Goal: Navigation & Orientation: Find specific page/section

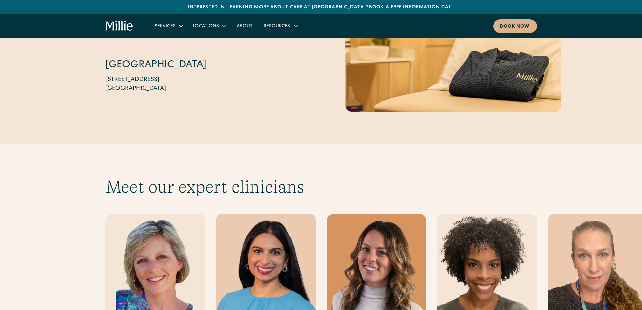
scroll to position [1888, 0]
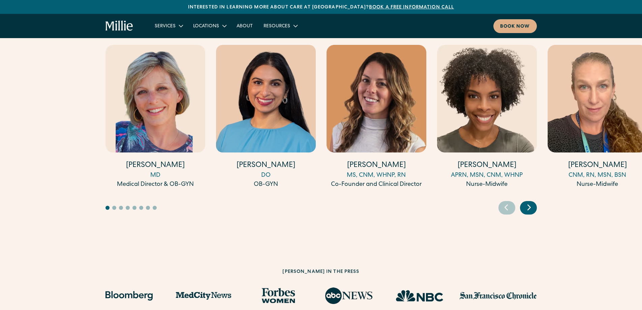
click at [531, 202] on icon "Next slide" at bounding box center [529, 207] width 10 height 10
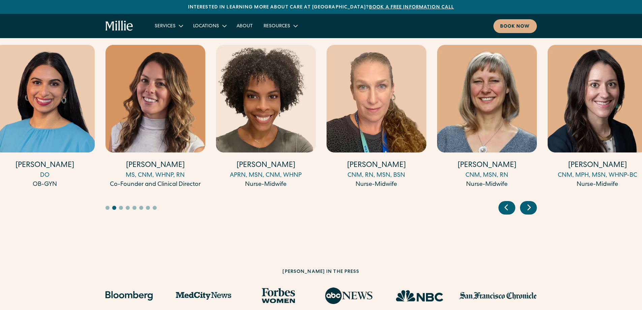
click at [531, 202] on icon "Next slide" at bounding box center [529, 207] width 10 height 10
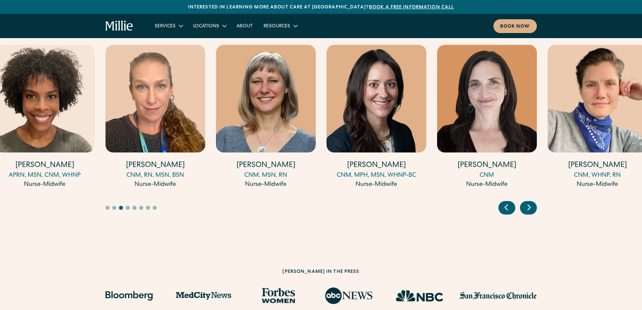
click at [529, 202] on icon "Next slide" at bounding box center [529, 207] width 10 height 10
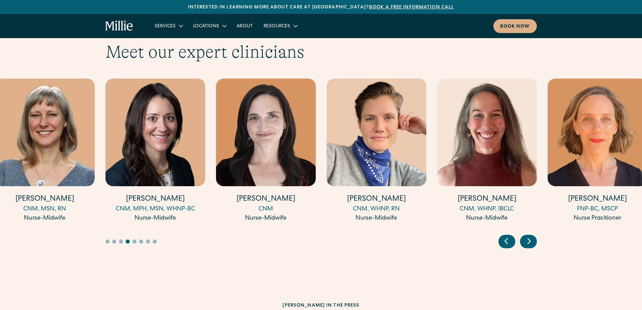
click at [534, 236] on icon "Next slide" at bounding box center [529, 241] width 10 height 10
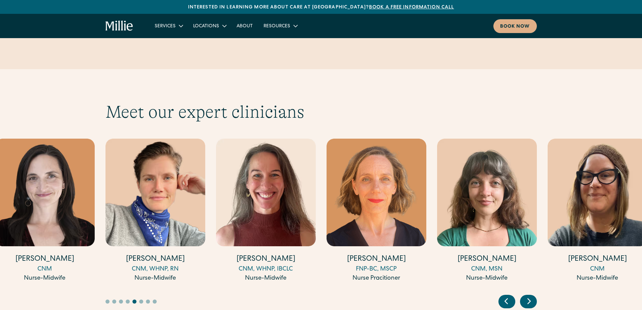
scroll to position [1787, 0]
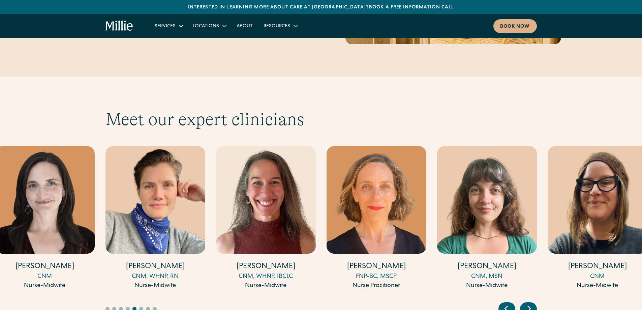
click at [535, 302] on div "Next slide" at bounding box center [528, 308] width 17 height 13
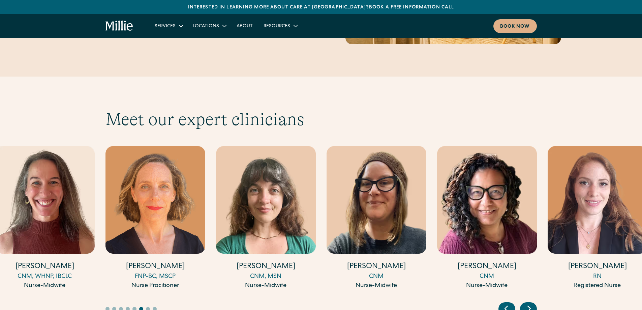
click at [522, 302] on div "Next slide" at bounding box center [528, 308] width 17 height 13
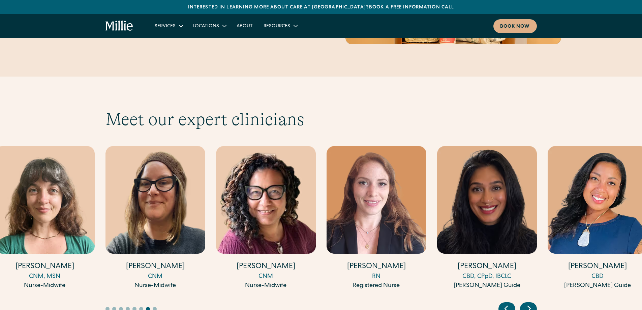
click at [533, 303] on icon "Next slide" at bounding box center [529, 308] width 10 height 10
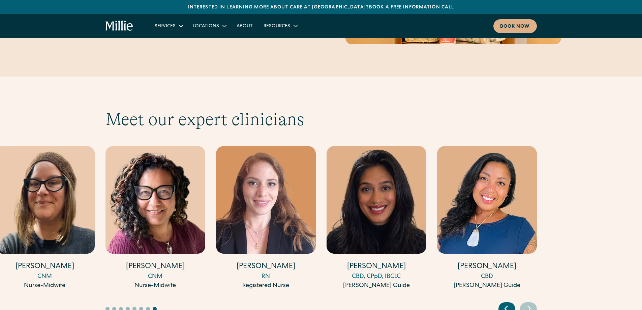
drag, startPoint x: 533, startPoint y: 279, endPoint x: 535, endPoint y: 286, distance: 7.3
click at [533, 303] on icon "Next slide" at bounding box center [529, 308] width 10 height 10
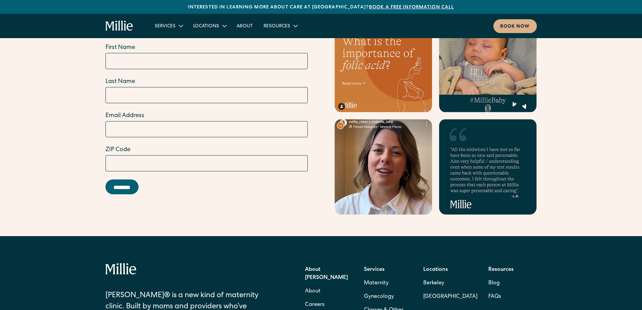
scroll to position [2704, 0]
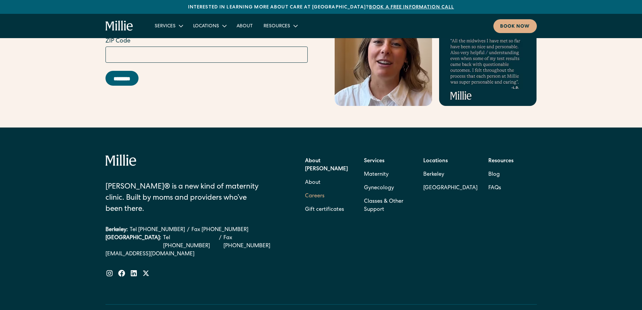
click at [323, 189] on link "Careers" at bounding box center [315, 195] width 20 height 13
click at [320, 189] on link "Careers" at bounding box center [315, 195] width 20 height 13
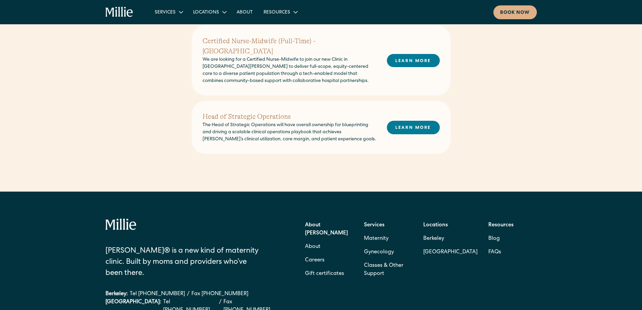
scroll to position [402, 0]
